Goal: Transaction & Acquisition: Obtain resource

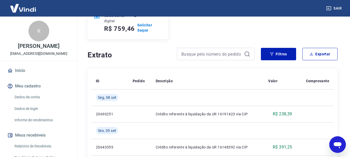
scroll to position [78, 0]
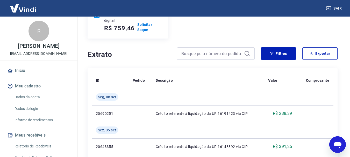
click at [341, 141] on icon "Abrir janela de mensagens" at bounding box center [337, 144] width 9 height 9
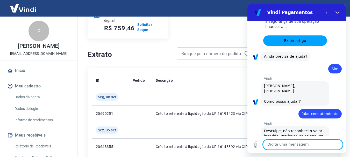
click at [291, 147] on textarea at bounding box center [303, 144] width 80 height 10
type textarea "oi"
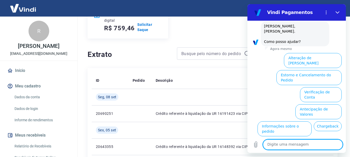
scroll to position [512, 0]
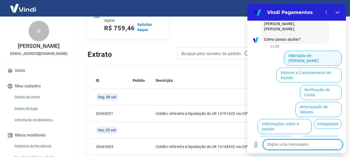
click at [308, 51] on button "Alteração de [PERSON_NAME]" at bounding box center [313, 58] width 58 height 15
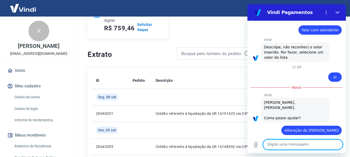
scroll to position [494, 0]
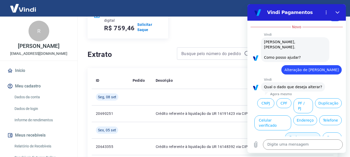
click at [292, 132] on button "Dados bancários" at bounding box center [302, 139] width 35 height 15
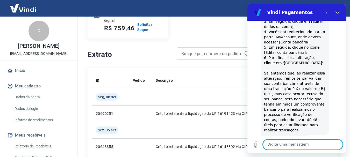
scroll to position [626, 0]
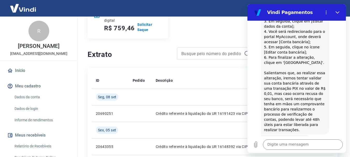
click at [312, 151] on button "Sim" at bounding box center [315, 156] width 15 height 10
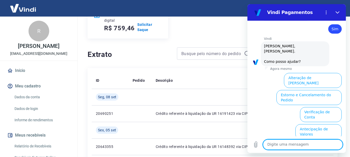
scroll to position [761, 0]
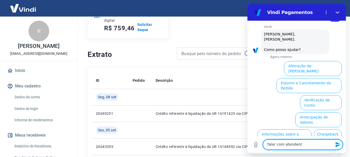
type textarea "falar com atendente"
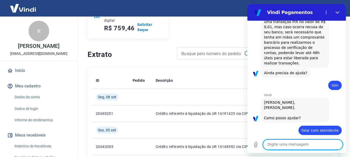
scroll to position [693, 0]
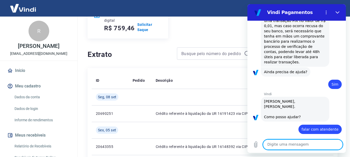
click at [303, 147] on textarea at bounding box center [303, 144] width 80 height 10
type textarea "atendente"
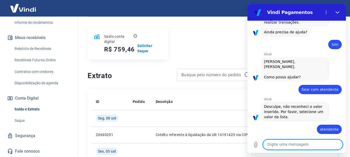
scroll to position [52, 0]
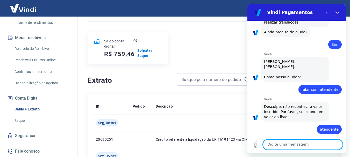
click at [283, 146] on textarea at bounding box center [303, 144] width 80 height 10
click at [312, 87] on span "falar com atendente" at bounding box center [319, 89] width 37 height 5
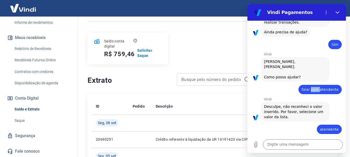
click at [312, 87] on span "falar com atendente" at bounding box center [319, 89] width 37 height 5
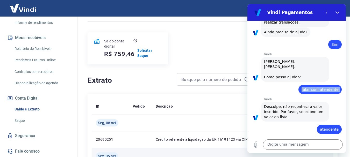
copy span "falar com atendente"
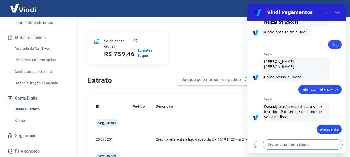
click at [273, 140] on textarea at bounding box center [303, 144] width 80 height 10
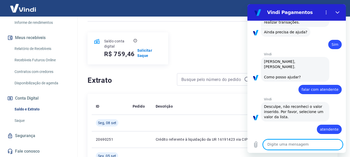
paste textarea "falar com atendente"
type textarea "falar com atendente"
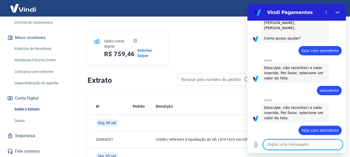
scroll to position [773, 0]
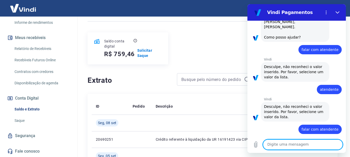
click at [274, 143] on textarea at bounding box center [303, 144] width 80 height 10
paste textarea "falar com atendente"
type textarea "falar com atendente"
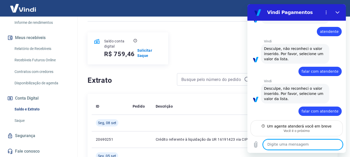
scroll to position [826, 0]
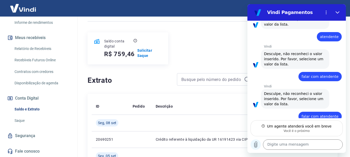
click at [255, 146] on icon "Carregar arquivo" at bounding box center [255, 145] width 3 height 6
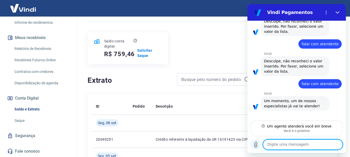
scroll to position [858, 0]
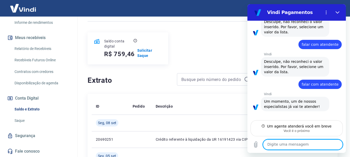
click at [304, 145] on textarea at bounding box center [303, 144] width 80 height 10
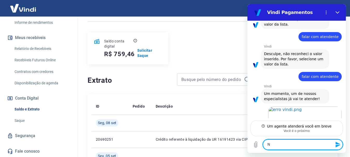
scroll to position [867, 0]
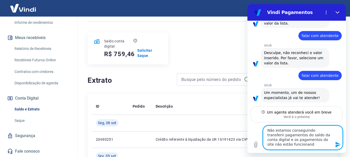
type textarea "Não estamos conseguindo transferir pagamentos do saldo da conta digital e os pa…"
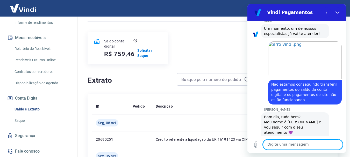
scroll to position [932, 0]
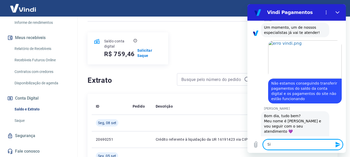
type textarea "Sim"
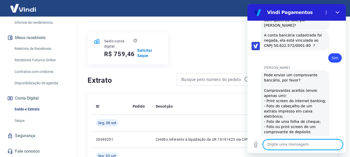
scroll to position [1055, 0]
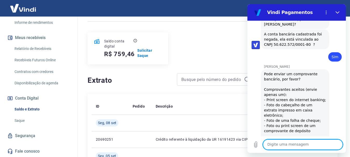
click at [285, 145] on textarea at bounding box center [303, 144] width 80 height 10
type textarea "Sim, um momento"
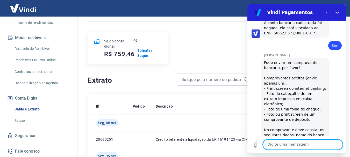
scroll to position [1067, 0]
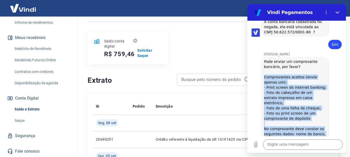
drag, startPoint x: 264, startPoint y: 35, endPoint x: 322, endPoint y: 114, distance: 98.4
click at [322, 114] on div "[PERSON_NAME] diz: Pode enviar um comprovante bancário, por favor? Comprovantes…" at bounding box center [295, 113] width 68 height 113
copy div "Comprovantes aceitos (envie apenas um): - Print screen do internet banking; - F…"
click at [255, 145] on icon "Carregar arquivo" at bounding box center [255, 145] width 6 height 6
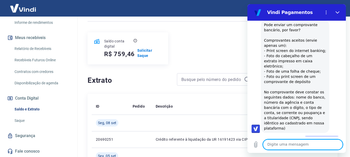
scroll to position [1105, 0]
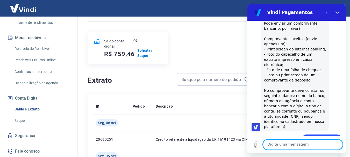
click at [278, 146] on textarea at bounding box center [303, 144] width 80 height 10
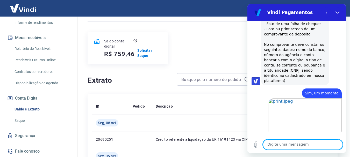
scroll to position [1153, 0]
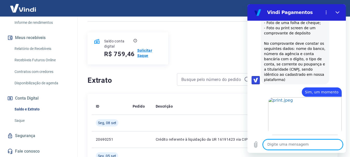
click at [144, 55] on p "Solicitar Saque" at bounding box center [149, 53] width 25 height 10
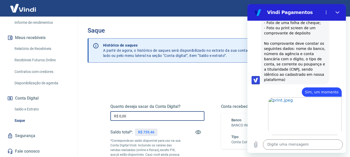
click at [142, 115] on input "R$ 0,00" at bounding box center [157, 116] width 94 height 10
type input "R$ 759,46"
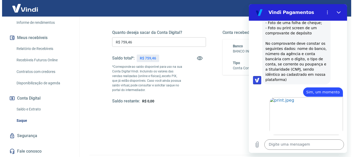
scroll to position [78, 0]
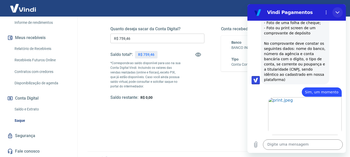
drag, startPoint x: 337, startPoint y: 11, endPoint x: 579, endPoint y: 18, distance: 242.6
click at [337, 11] on icon "Fechar" at bounding box center [337, 12] width 4 height 4
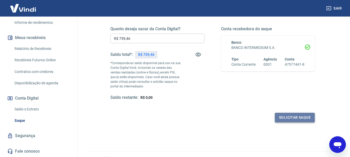
click at [289, 117] on button "Solicitar saque" at bounding box center [295, 118] width 40 height 10
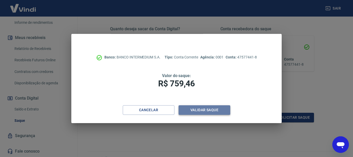
click at [209, 108] on button "Validar saque" at bounding box center [205, 110] width 52 height 10
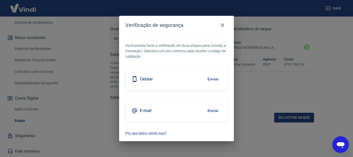
click at [184, 113] on div "E-mail Enviar" at bounding box center [176, 110] width 102 height 23
click at [216, 109] on button "Enviar" at bounding box center [213, 110] width 17 height 11
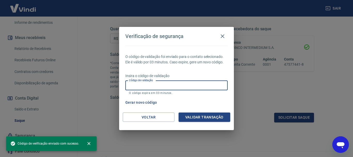
click at [165, 86] on input "Código de validação" at bounding box center [176, 86] width 102 height 10
paste input "646508"
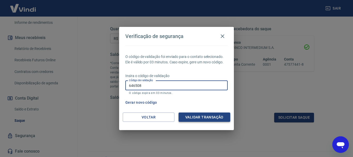
type input "646508"
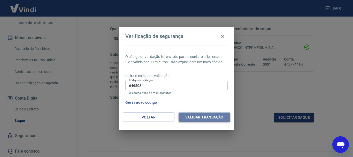
click at [207, 116] on button "Validar transação" at bounding box center [205, 118] width 52 height 10
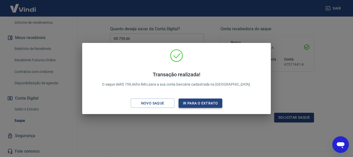
click at [204, 104] on button "Ir para o extrato" at bounding box center [201, 104] width 44 height 10
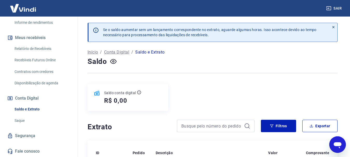
drag, startPoint x: 333, startPoint y: 138, endPoint x: 418, endPoint y: 268, distance: 155.5
click at [333, 138] on div "Abrir janela de mensagens" at bounding box center [337, 145] width 16 height 16
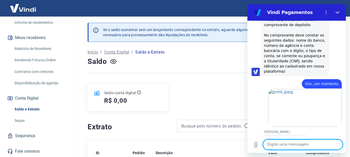
scroll to position [1144, 0]
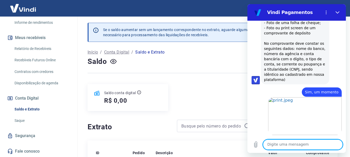
click at [320, 144] on textarea at bounding box center [303, 144] width 80 height 10
type textarea "Agora foi"
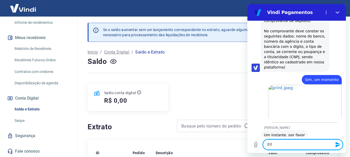
type textarea "Eita"
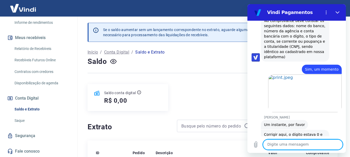
scroll to position [1166, 0]
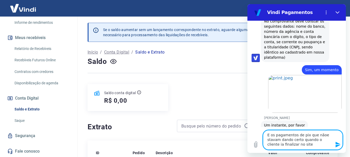
type textarea "E os pagamentos de pix que nãoe stavam dando certo quando o cliente ia finaliza…"
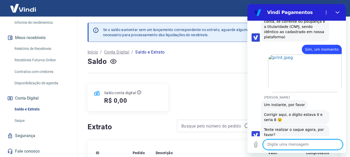
scroll to position [1187, 0]
type textarea "Agora vai dar certo?"
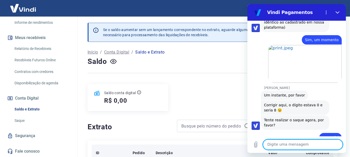
scroll to position [1229, 0]
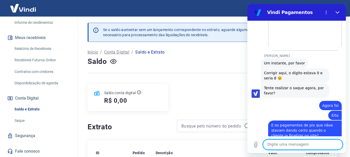
click at [282, 146] on textarea at bounding box center [303, 144] width 80 height 10
type textarea "Ah que bom"
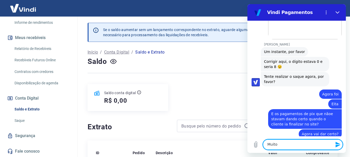
scroll to position [1241, 0]
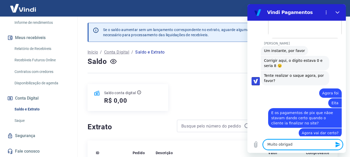
type textarea "Muito obrigada"
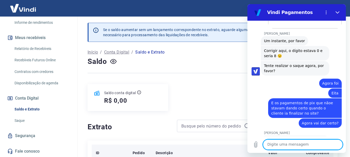
scroll to position [1268, 0]
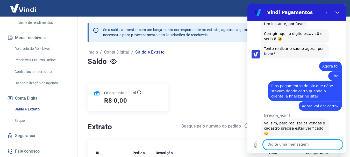
click at [274, 143] on textarea at bounding box center [303, 144] width 80 height 10
type textarea "Só isso, obrigado"
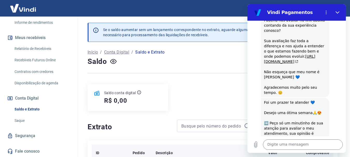
scroll to position [1481, 0]
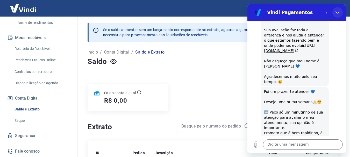
click at [338, 13] on icon "Fechar" at bounding box center [337, 12] width 4 height 4
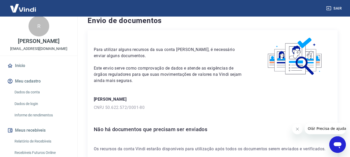
scroll to position [11, 0]
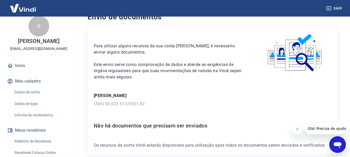
click at [299, 126] on button "Fechar mensagem da empresa" at bounding box center [297, 129] width 10 height 10
click at [339, 147] on icon "Abrir janela de mensagens" at bounding box center [337, 145] width 8 height 6
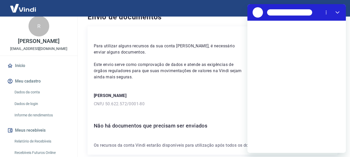
scroll to position [0, 0]
